Goal: Find specific page/section: Find specific page/section

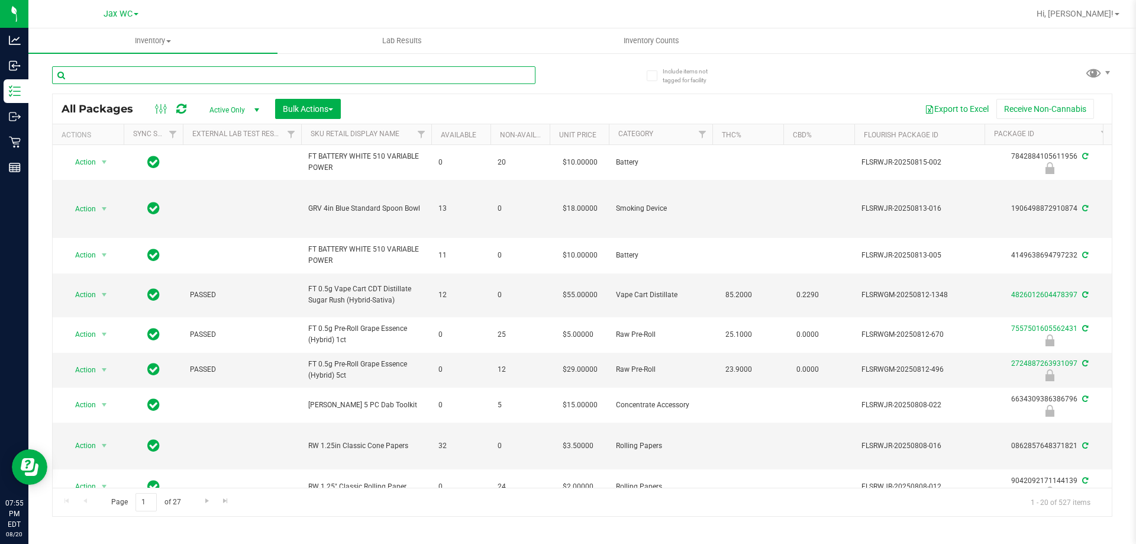
click at [213, 72] on input "text" at bounding box center [293, 75] width 483 height 18
click at [122, 72] on input "text" at bounding box center [293, 75] width 483 height 18
type input "mbl"
